Goal: Transaction & Acquisition: Purchase product/service

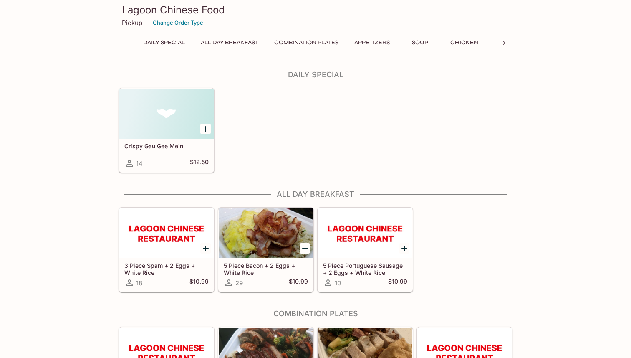
click at [162, 41] on button "Daily Special" at bounding box center [164, 43] width 51 height 12
